Goal: Information Seeking & Learning: Learn about a topic

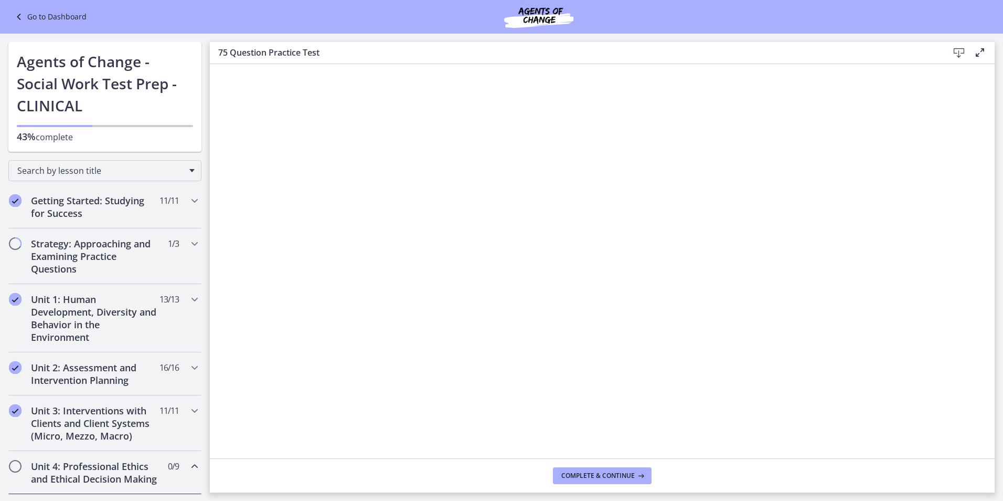
scroll to position [345, 0]
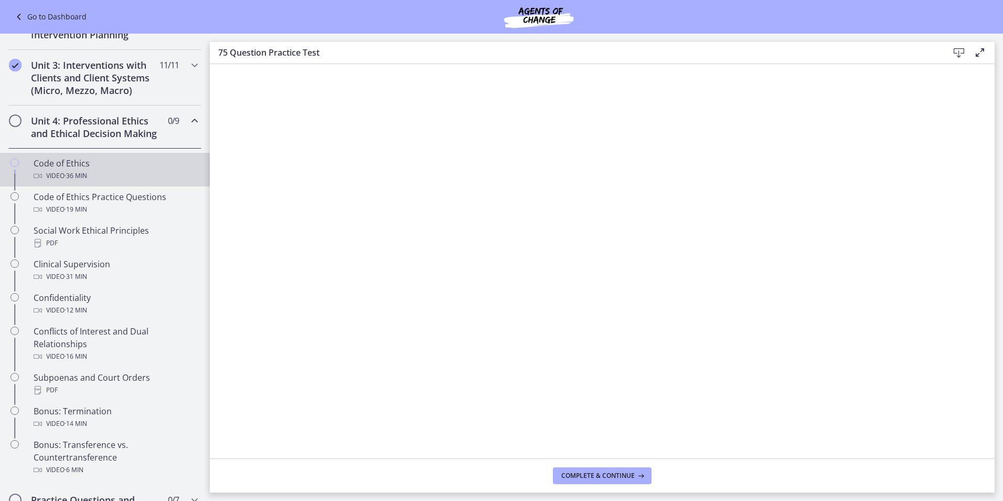
click at [87, 177] on div "Code of Ethics Video · 36 min" at bounding box center [116, 169] width 164 height 25
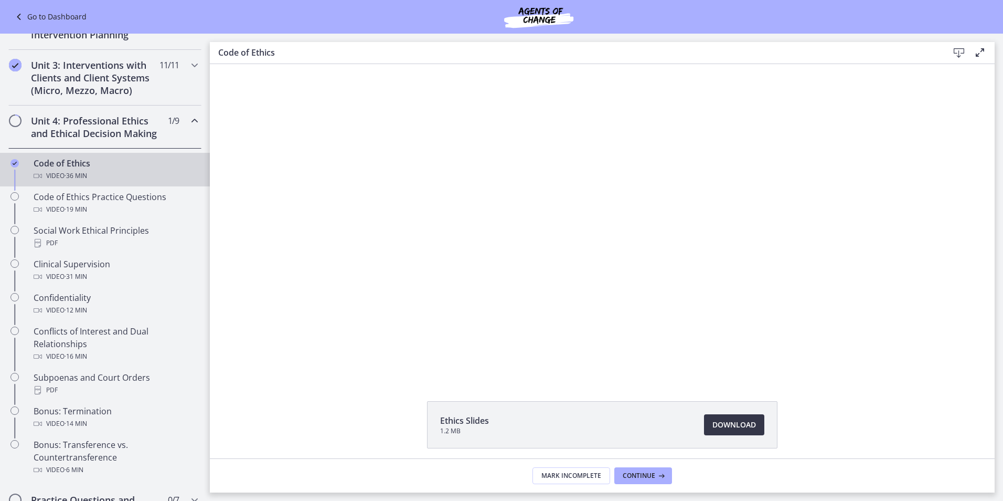
click at [733, 427] on span "Download Opens in a new window" at bounding box center [735, 424] width 44 height 13
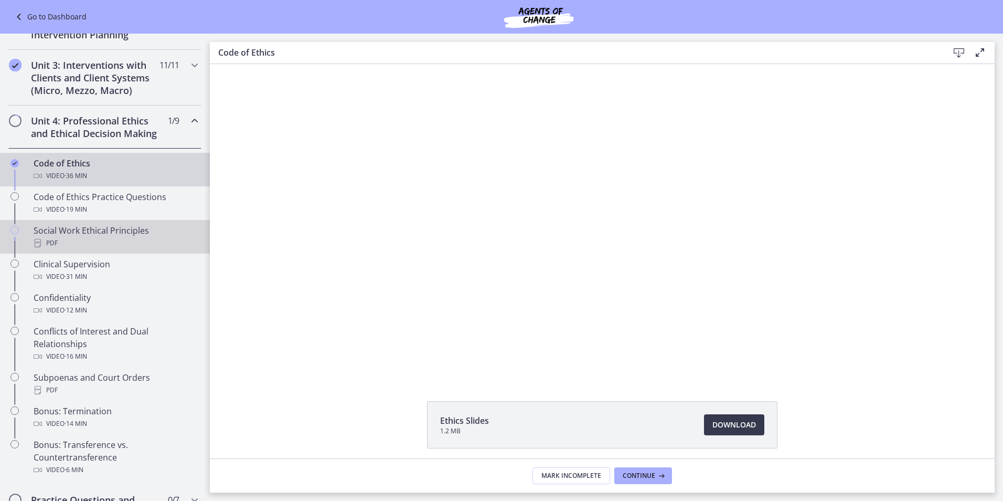
click at [63, 249] on div "PDF" at bounding box center [116, 243] width 164 height 13
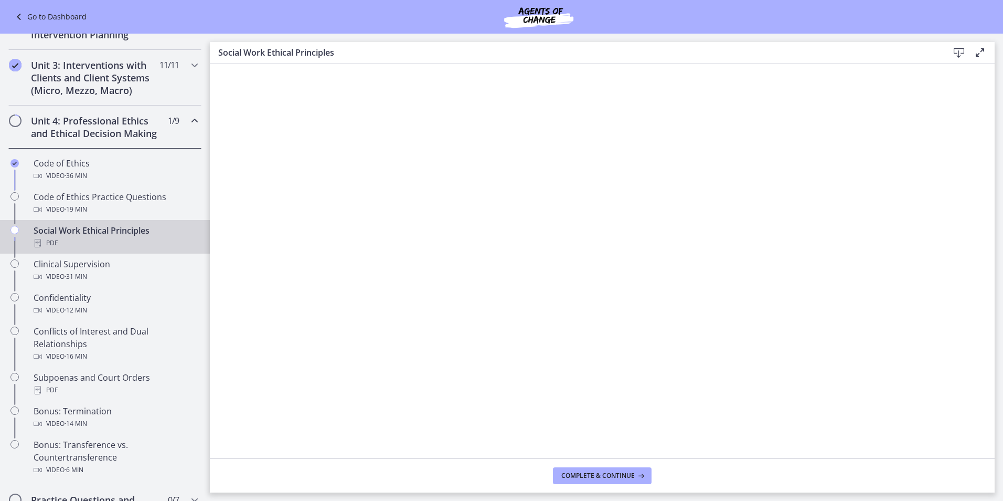
click at [960, 51] on icon at bounding box center [959, 53] width 13 height 13
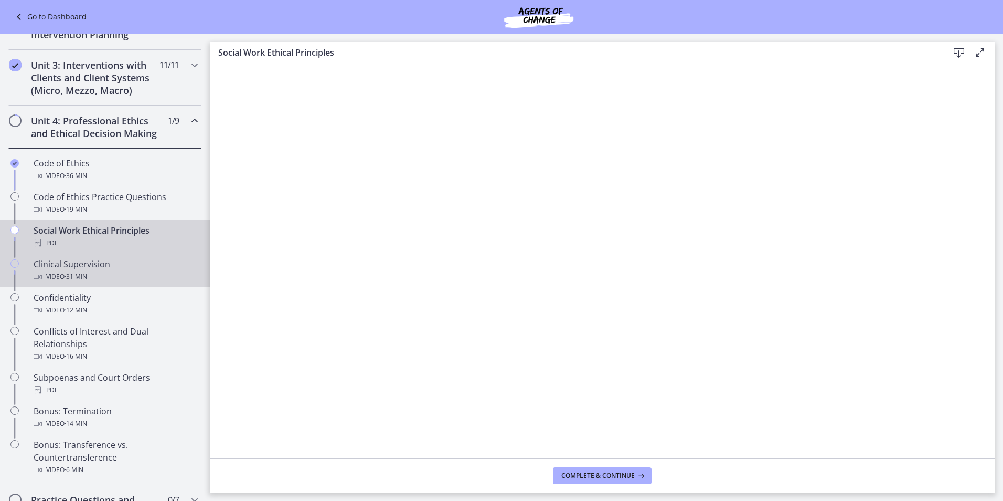
click at [181, 283] on div "Video · 31 min" at bounding box center [116, 276] width 164 height 13
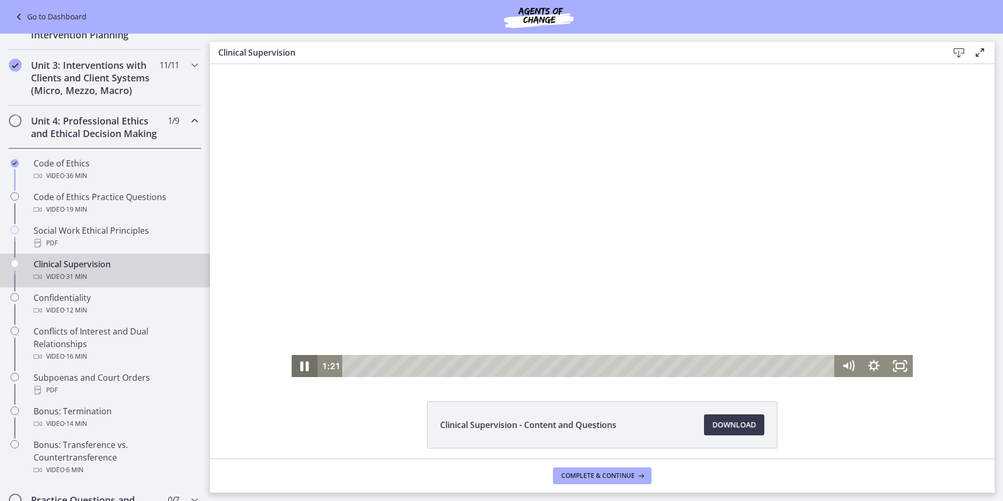
click at [307, 369] on icon "Pause" at bounding box center [304, 366] width 31 height 26
click at [301, 361] on icon "Play Video" at bounding box center [306, 366] width 26 height 22
click at [718, 425] on span "Download Opens in a new window" at bounding box center [735, 424] width 44 height 13
